Goal: Entertainment & Leisure: Consume media (video, audio)

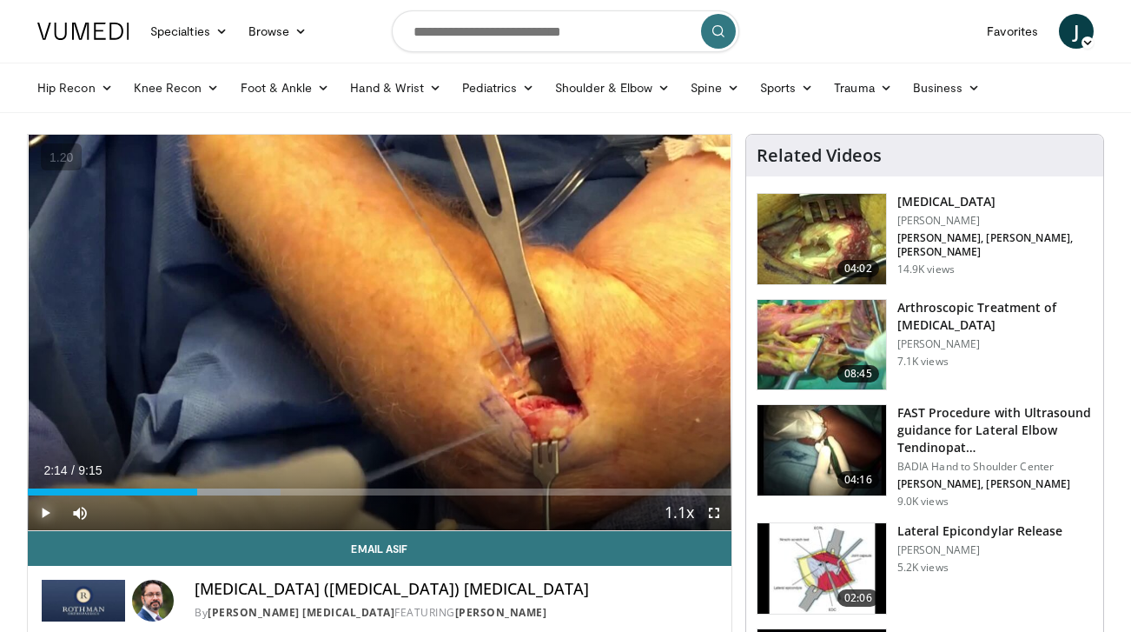
click at [43, 509] on span "Video Player" at bounding box center [45, 512] width 35 height 35
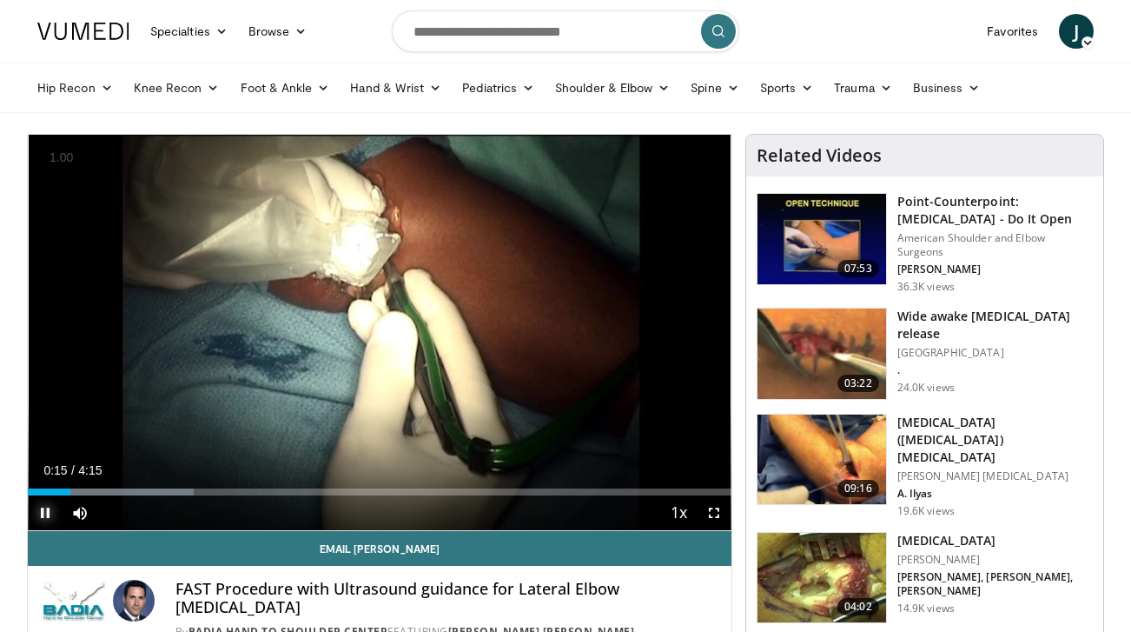
click at [44, 515] on span "Video Player" at bounding box center [45, 512] width 35 height 35
